Goal: Transaction & Acquisition: Purchase product/service

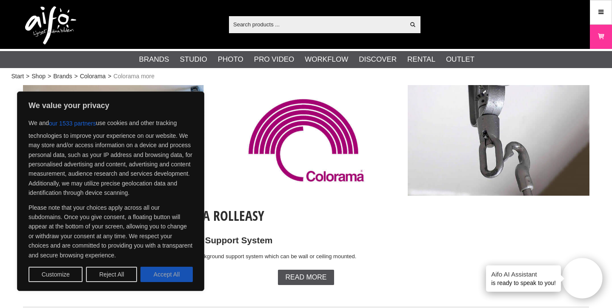
click at [169, 271] on button "Accept All" at bounding box center [166, 274] width 52 height 15
checkbox input "true"
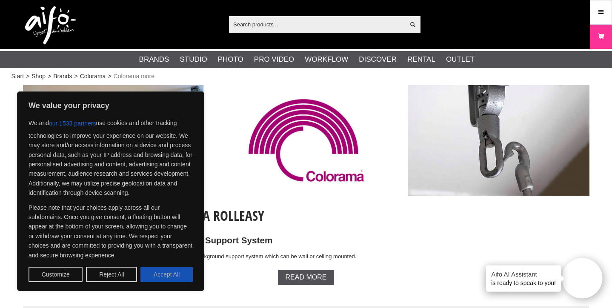
checkbox input "true"
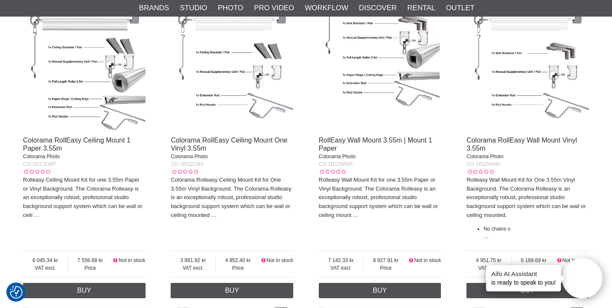
scroll to position [340, 0]
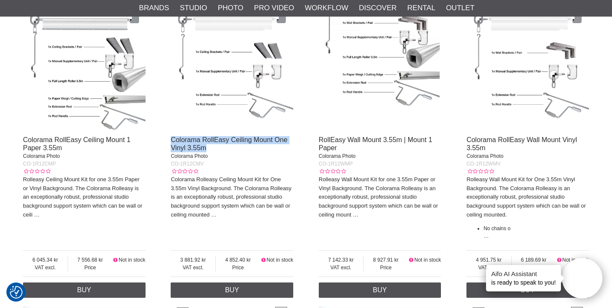
drag, startPoint x: 213, startPoint y: 149, endPoint x: 169, endPoint y: 141, distance: 44.6
copy link "Colorama RollEasy Ceiling Mount One Vinyl 3.55m"
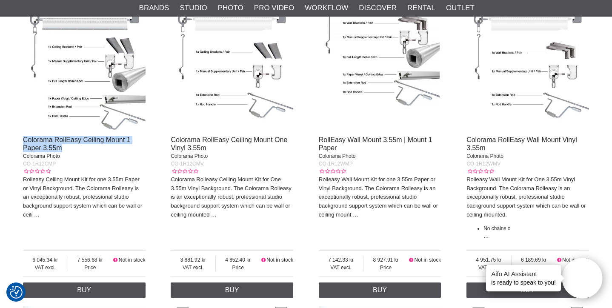
drag, startPoint x: 19, startPoint y: 137, endPoint x: 66, endPoint y: 148, distance: 48.2
copy link "Colorama RollEasy Ceiling Mount 1 Paper 3.55m"
